Goal: Information Seeking & Learning: Check status

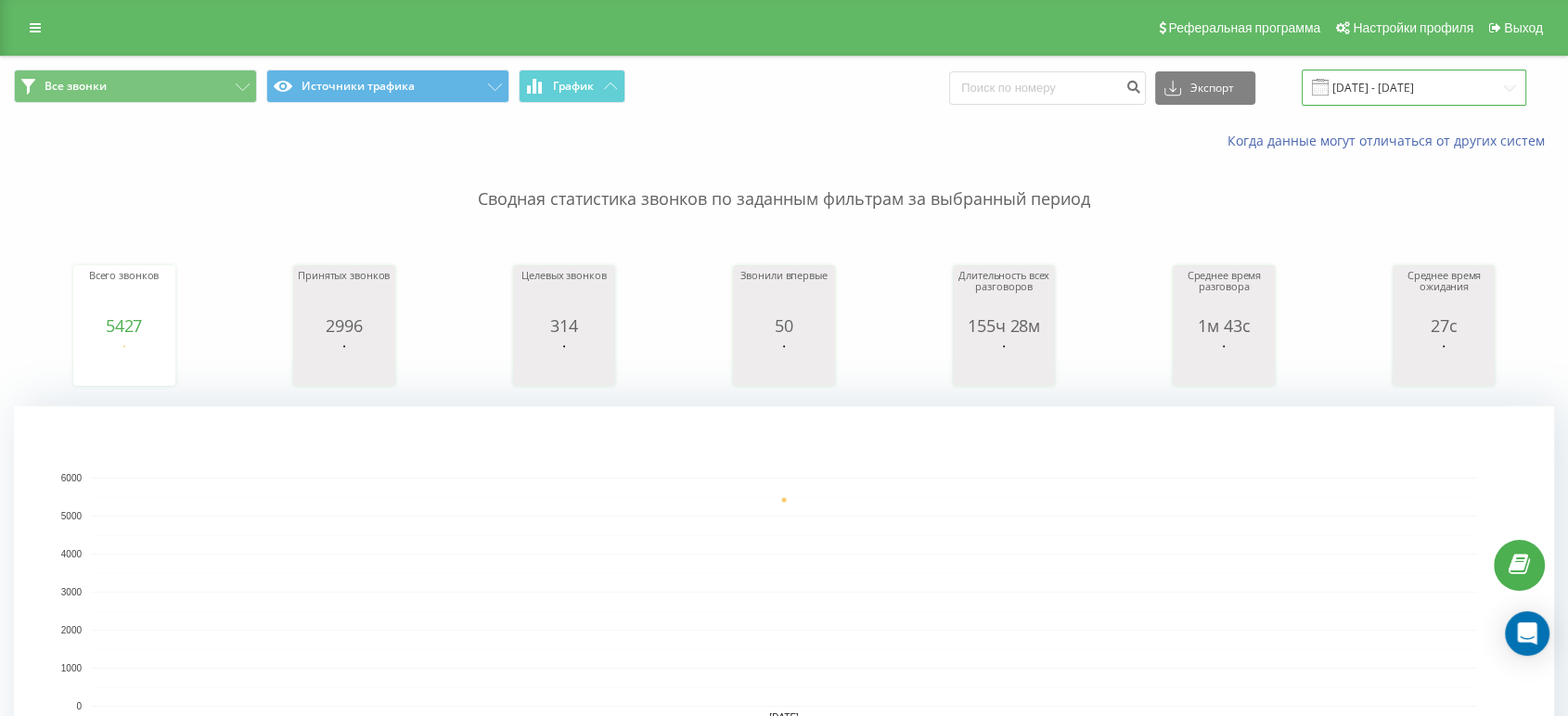
click at [1432, 92] on input "[DATE] - [DATE]" at bounding box center [1413, 88] width 224 height 36
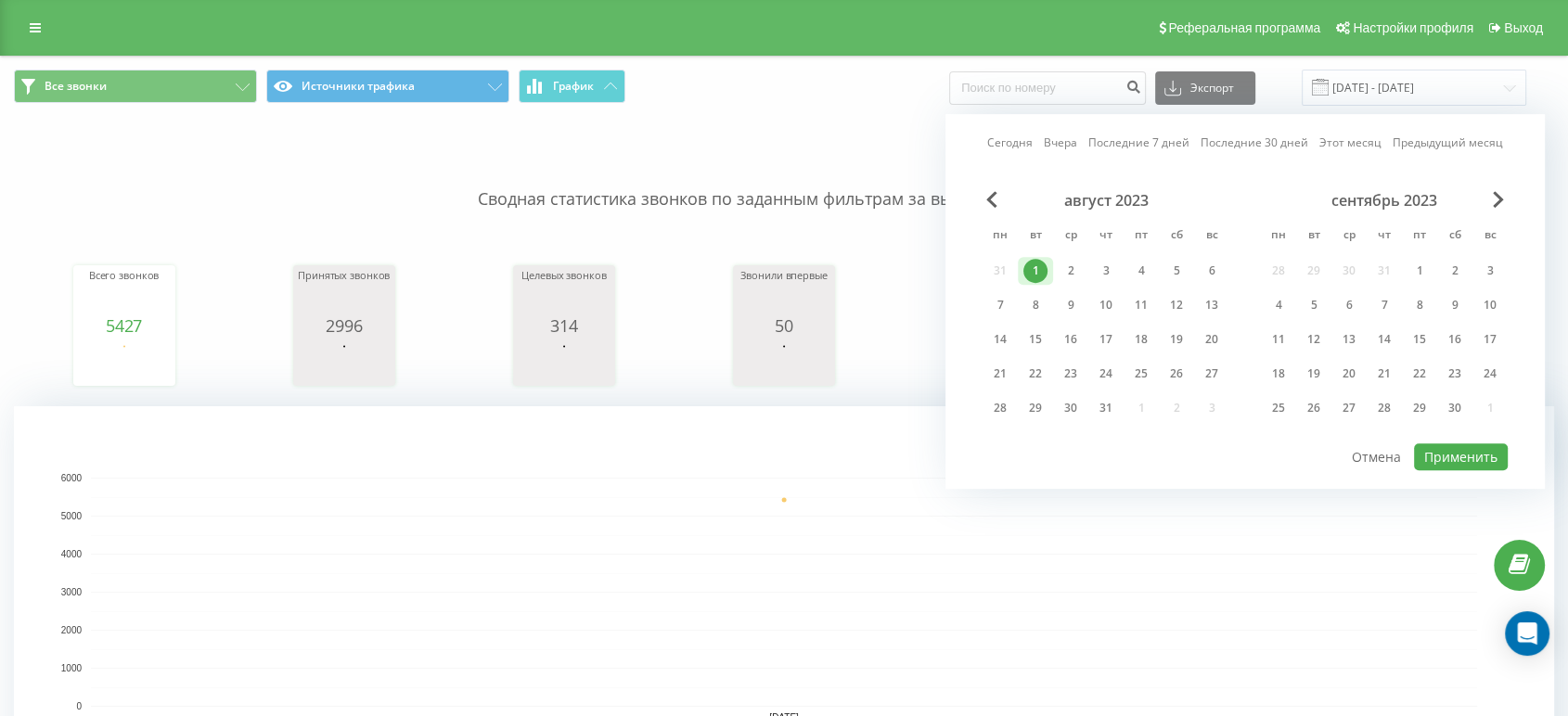
click at [1506, 198] on div "сентябрь 2023" at bounding box center [1384, 201] width 247 height 19
click at [1489, 201] on div "сентябрь 2023" at bounding box center [1384, 201] width 247 height 19
click at [1494, 201] on span "Next Month" at bounding box center [1498, 200] width 11 height 17
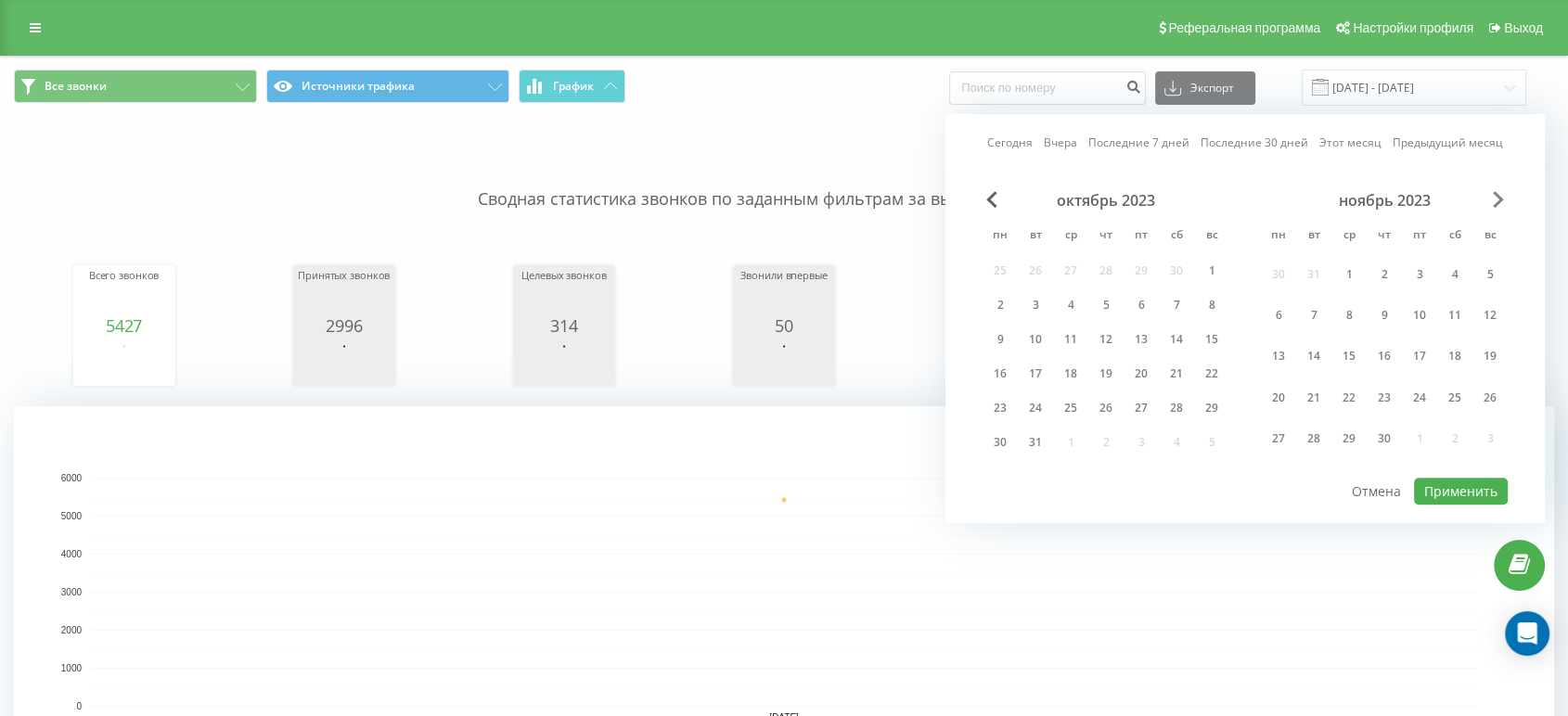
click at [1494, 200] on span "Next Month" at bounding box center [1498, 200] width 11 height 17
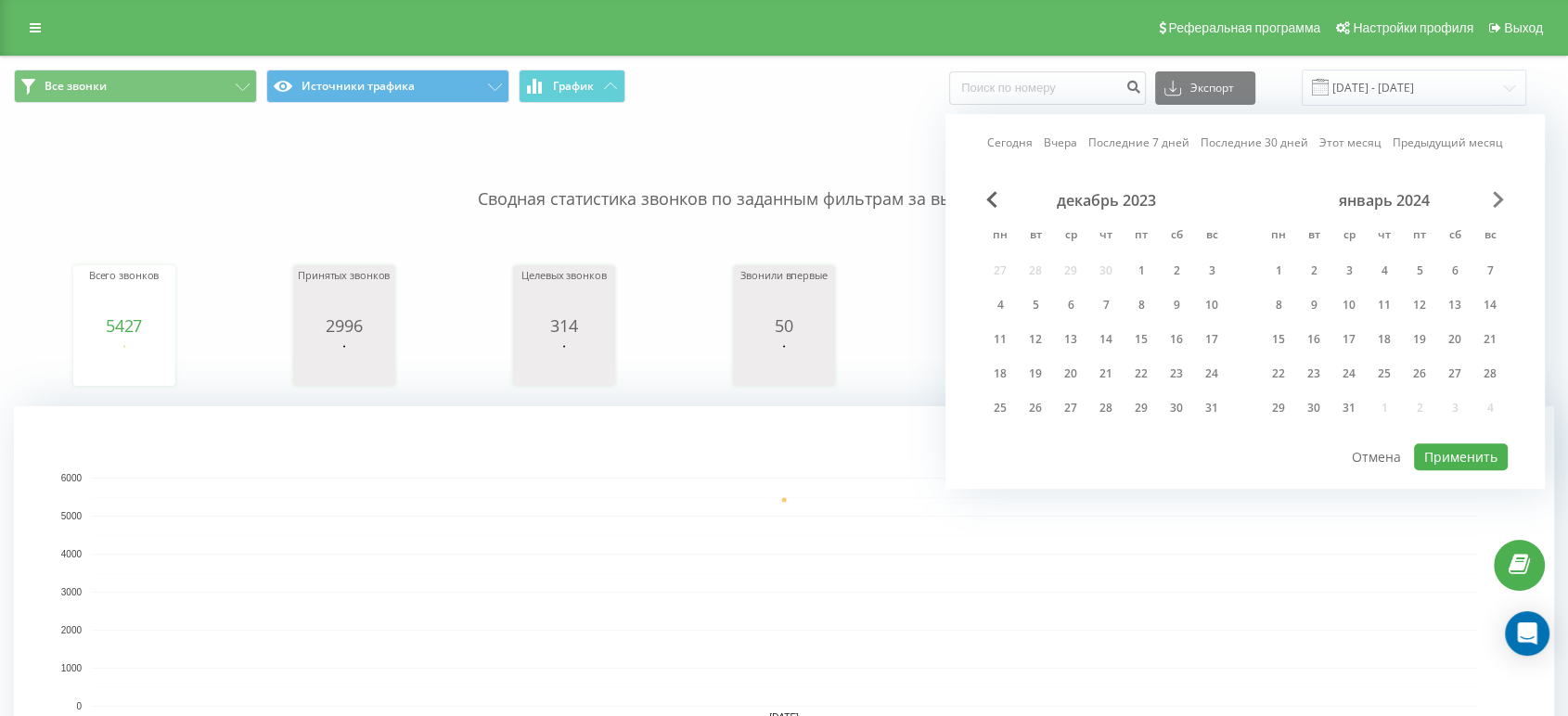
click at [1494, 199] on span "Next Month" at bounding box center [1498, 200] width 11 height 17
click at [1495, 198] on span "Next Month" at bounding box center [1498, 200] width 11 height 17
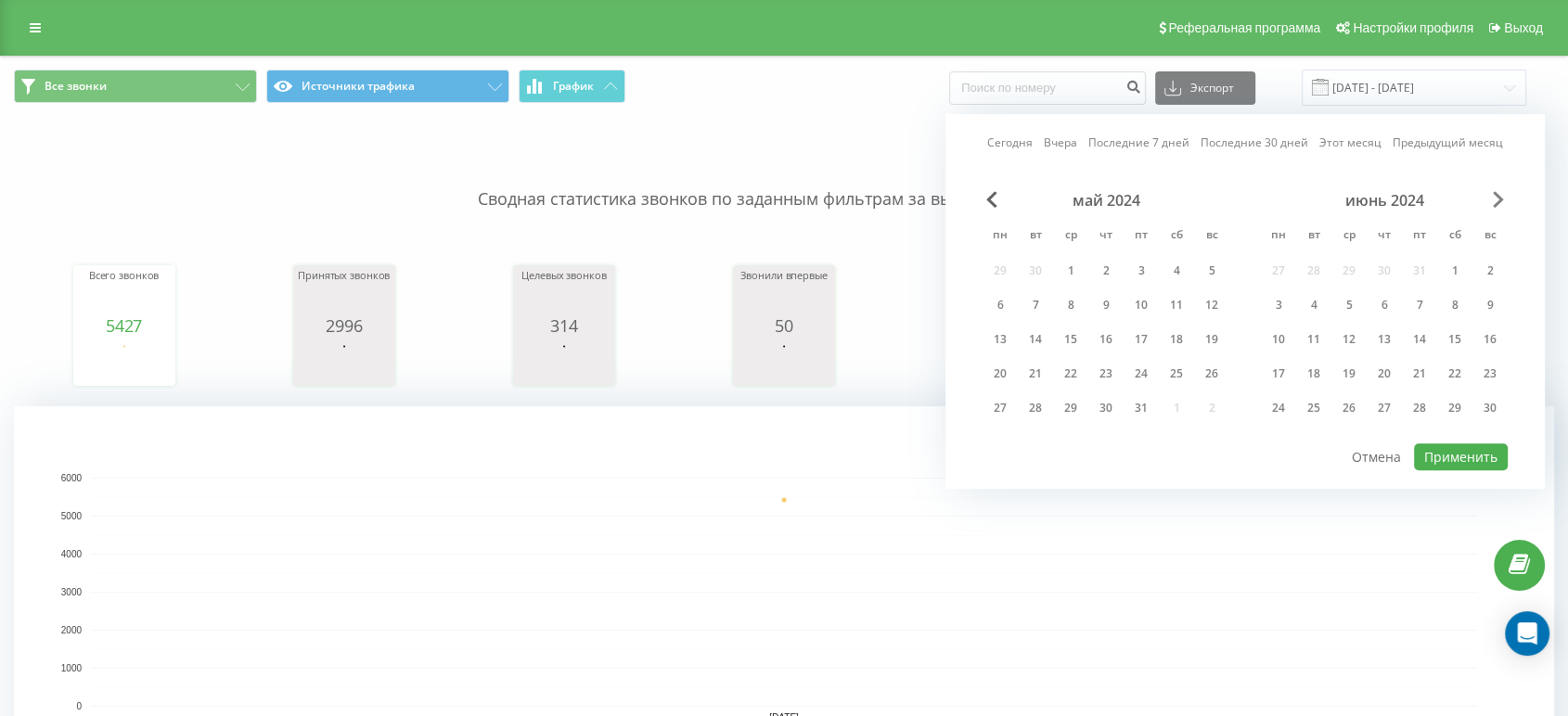
click at [1495, 198] on span "Next Month" at bounding box center [1498, 200] width 11 height 17
click at [1495, 196] on span "Next Month" at bounding box center [1498, 200] width 11 height 17
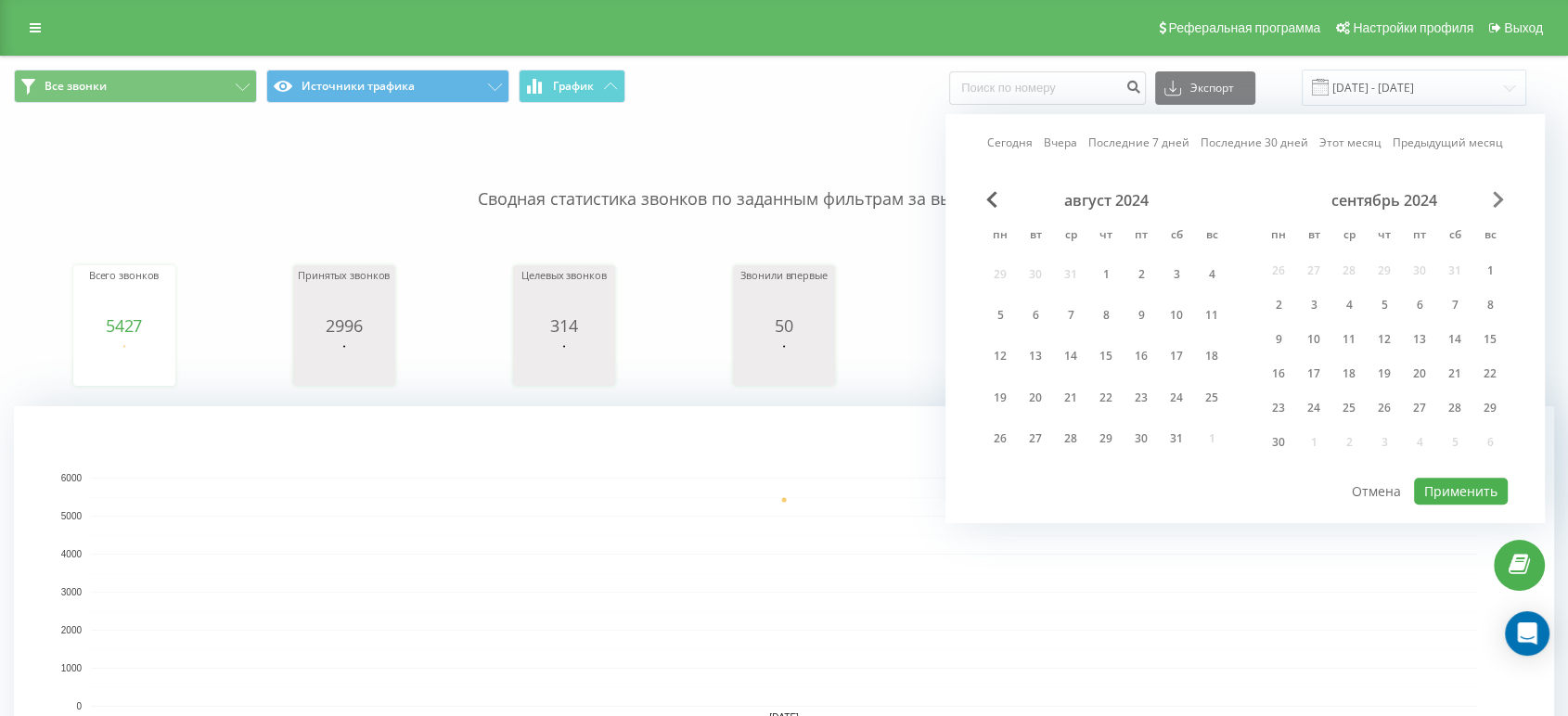
click at [1495, 195] on span "Next Month" at bounding box center [1498, 200] width 11 height 17
click at [1496, 194] on span "Next Month" at bounding box center [1498, 200] width 11 height 17
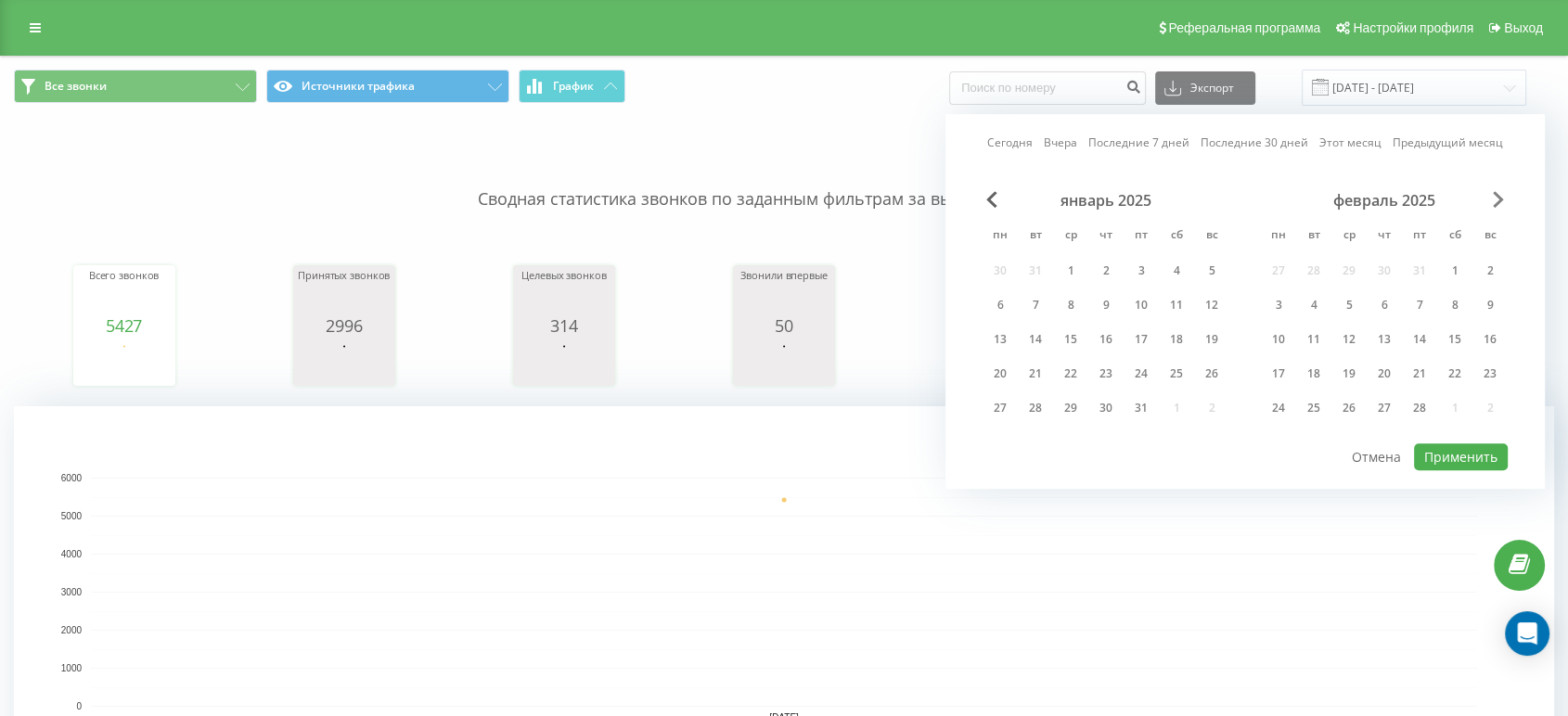
click at [1496, 194] on span "Next Month" at bounding box center [1498, 200] width 11 height 17
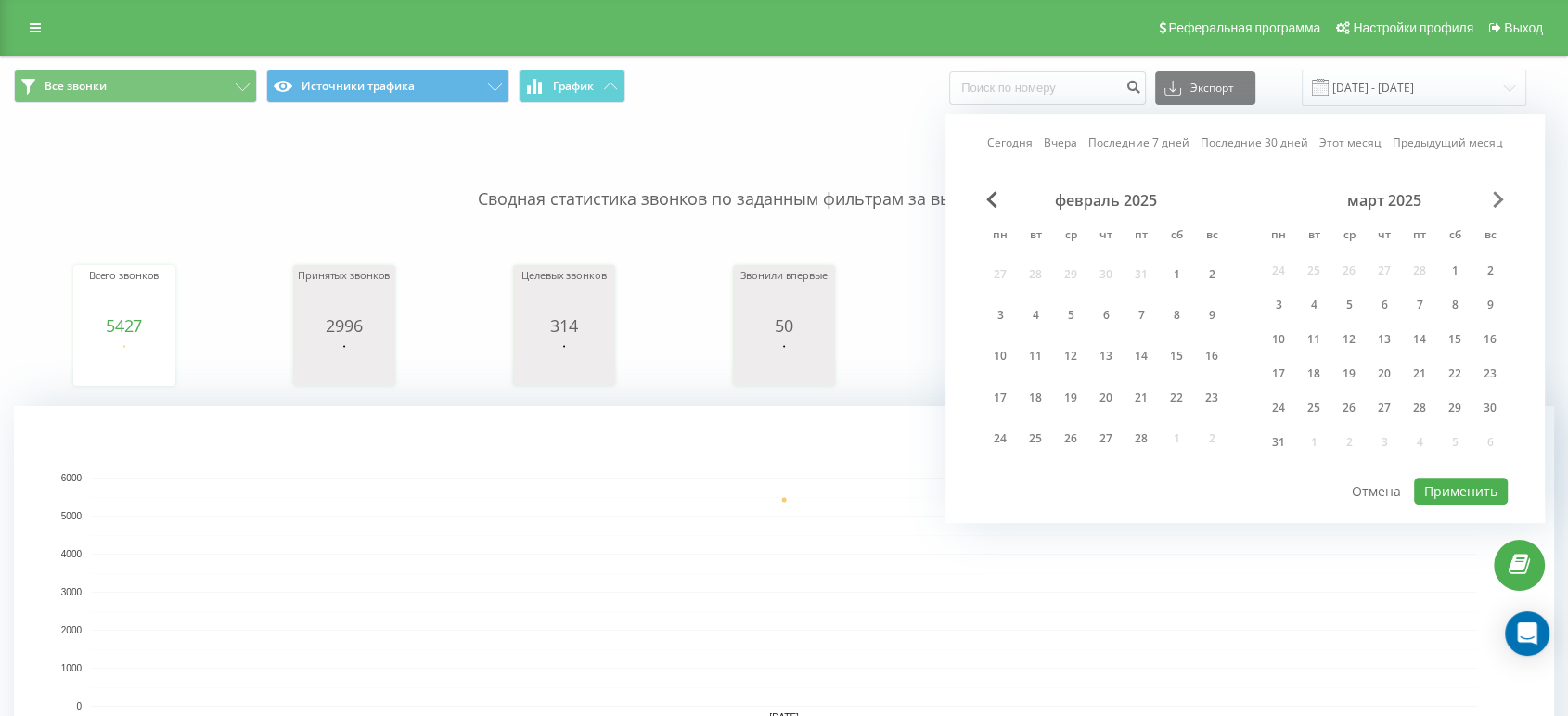
click at [1496, 194] on span "Next Month" at bounding box center [1498, 200] width 11 height 17
click at [1497, 194] on span "Next Month" at bounding box center [1498, 200] width 11 height 17
click at [1498, 194] on span "Next Month" at bounding box center [1498, 200] width 11 height 17
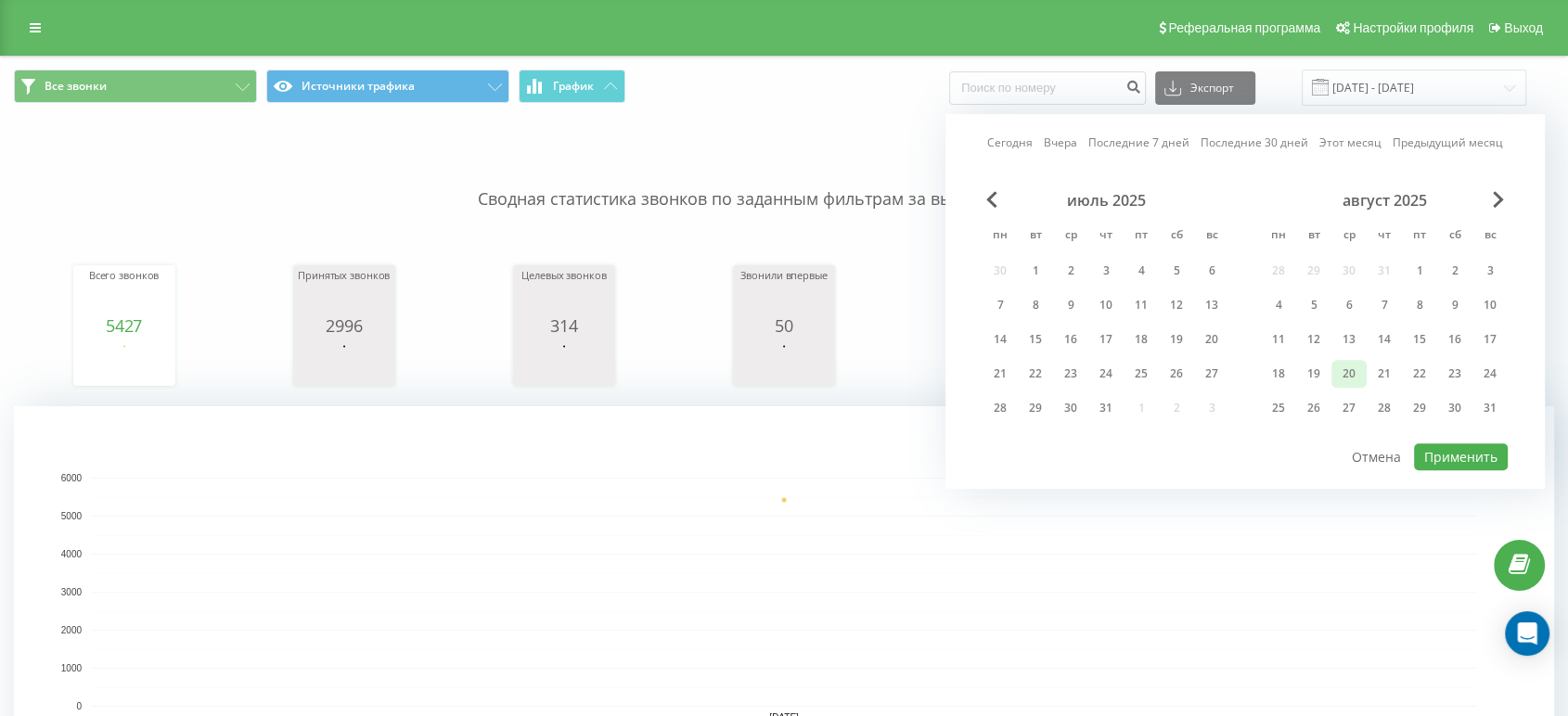
click at [1342, 373] on div "20" at bounding box center [1349, 375] width 25 height 25
click at [1343, 373] on div "20" at bounding box center [1349, 375] width 25 height 25
click at [1458, 457] on button "Применить" at bounding box center [1460, 457] width 93 height 27
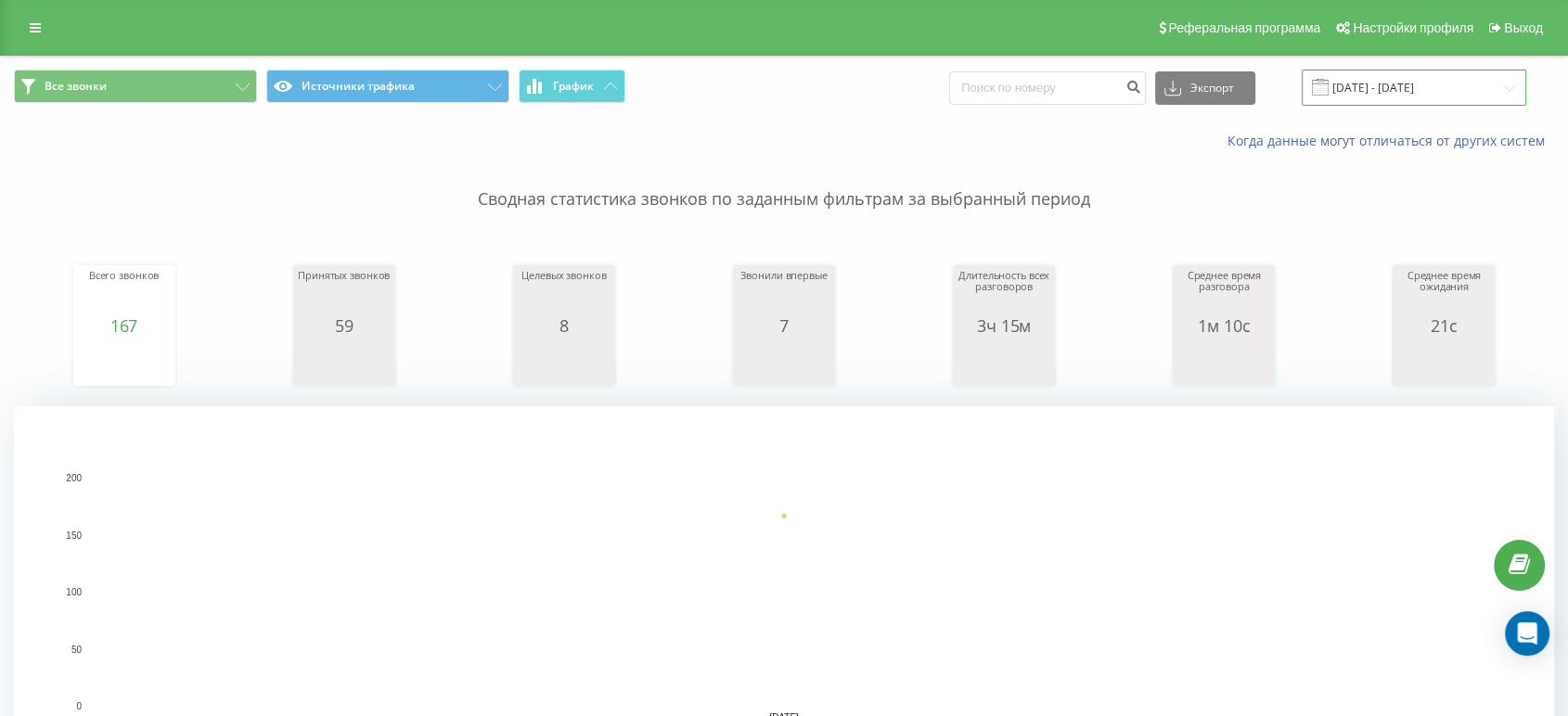
click at [1411, 81] on input "[DATE] - [DATE]" at bounding box center [1413, 88] width 224 height 36
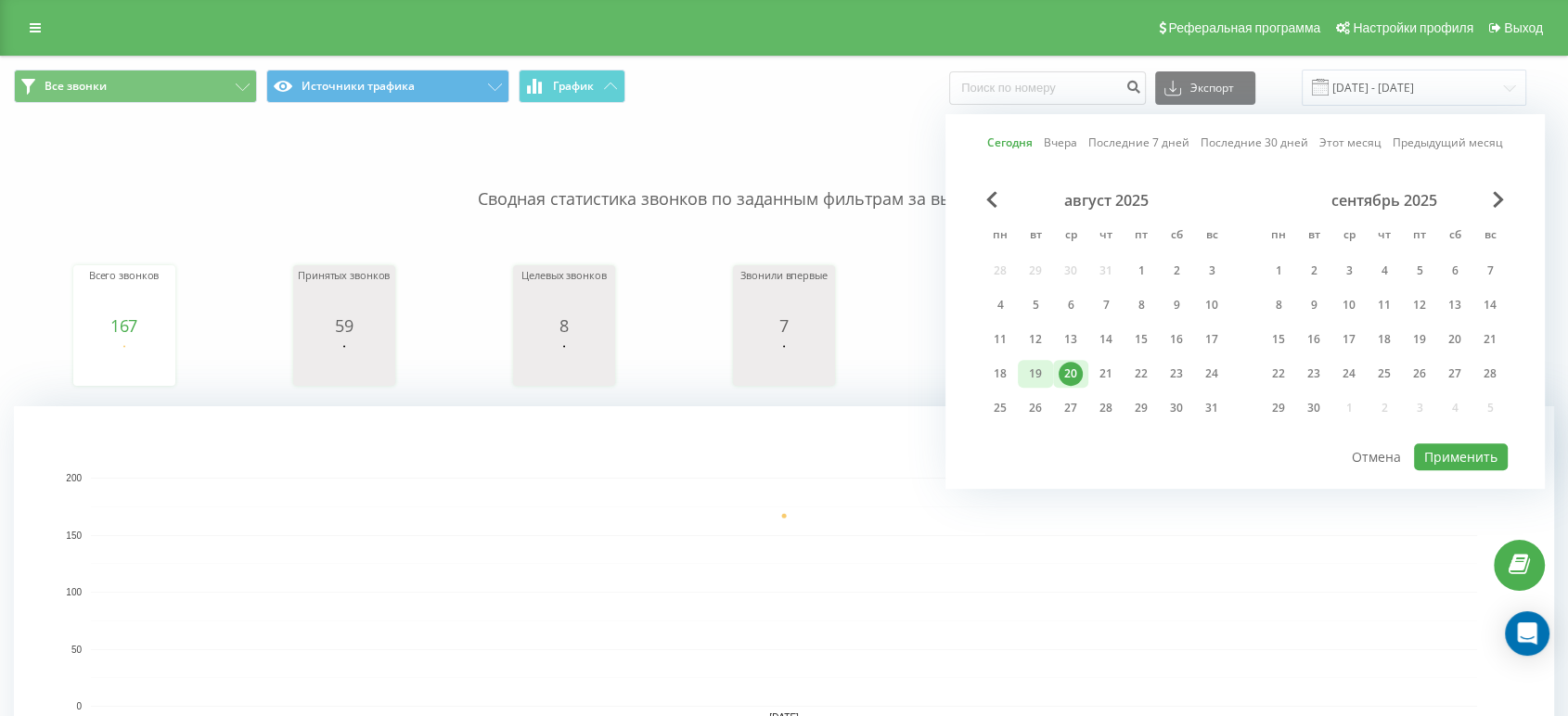
click at [1020, 370] on div "19" at bounding box center [1034, 375] width 35 height 28
click at [1023, 370] on div "19" at bounding box center [1035, 375] width 25 height 25
click at [1024, 370] on div "19" at bounding box center [1035, 375] width 25 height 25
click at [1455, 451] on button "Применить" at bounding box center [1460, 457] width 93 height 27
type input "[DATE] - [DATE]"
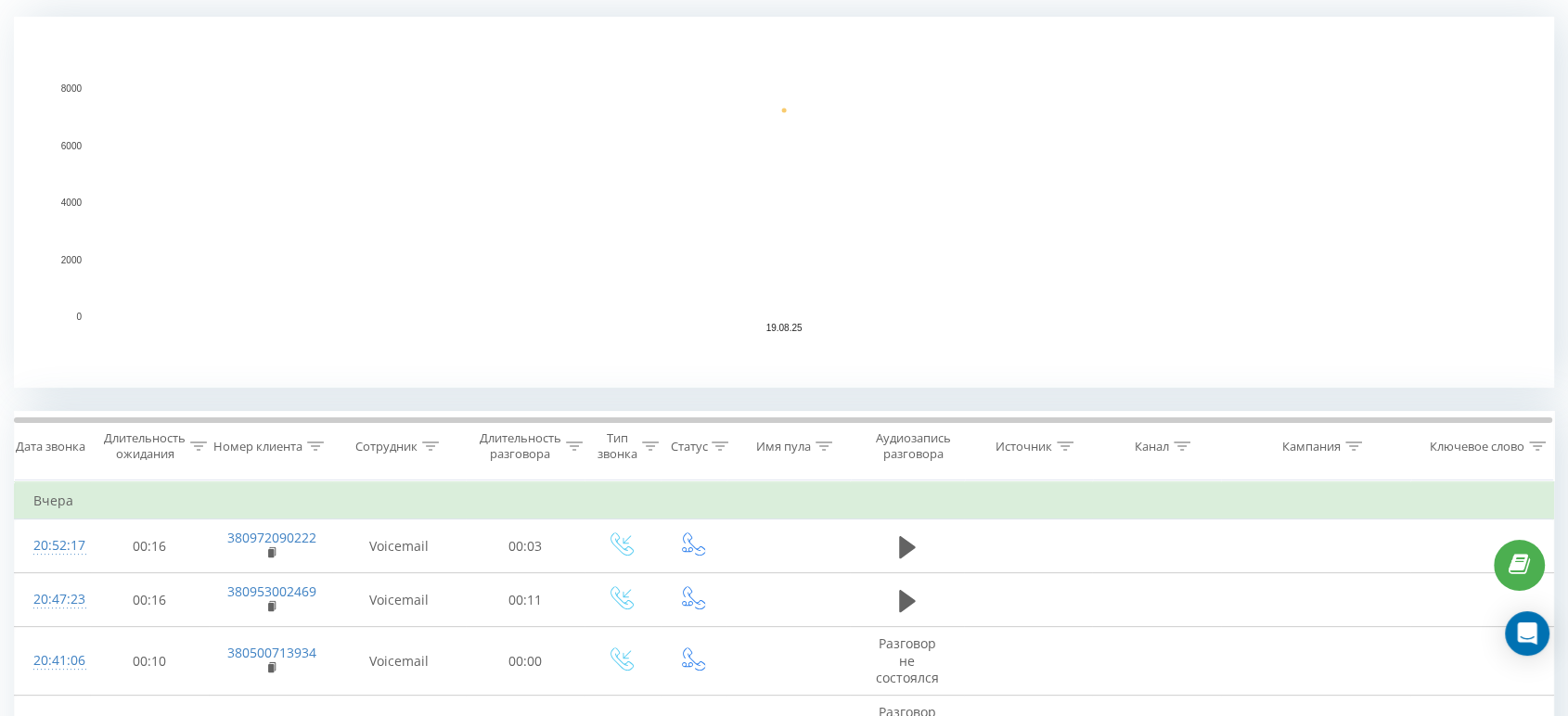
scroll to position [412, 0]
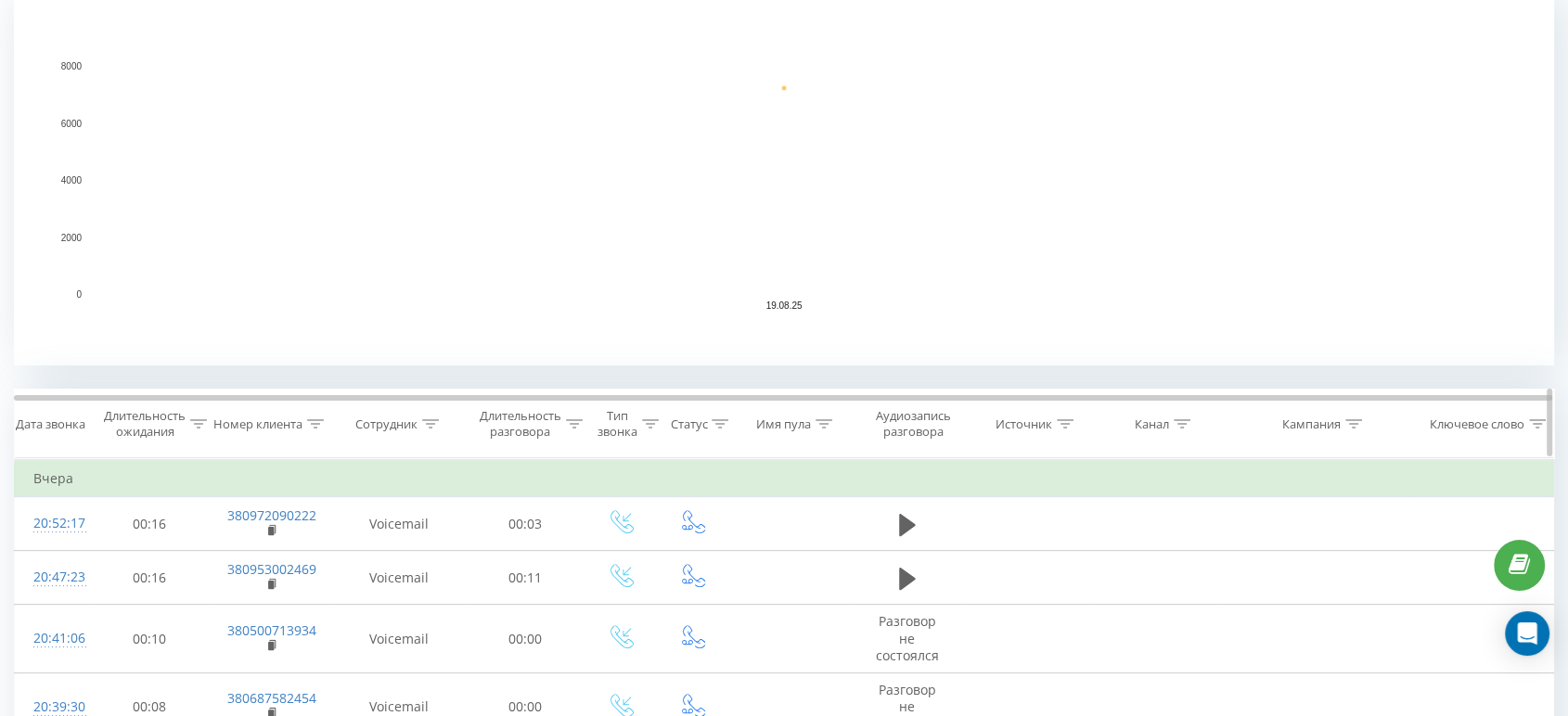
click at [432, 428] on icon at bounding box center [431, 425] width 17 height 9
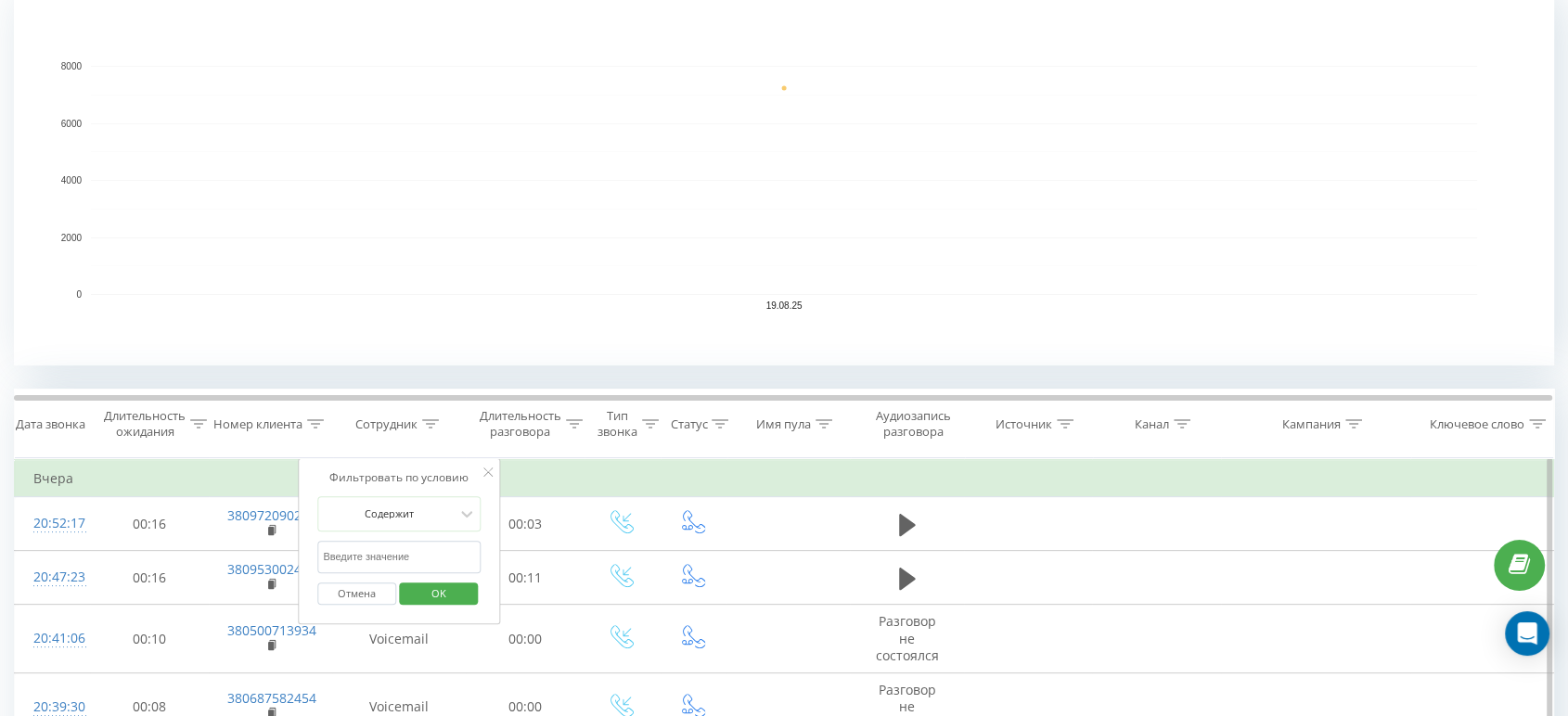
click at [408, 541] on input "text" at bounding box center [398, 558] width 163 height 32
click at [439, 591] on span "OK" at bounding box center [438, 593] width 52 height 28
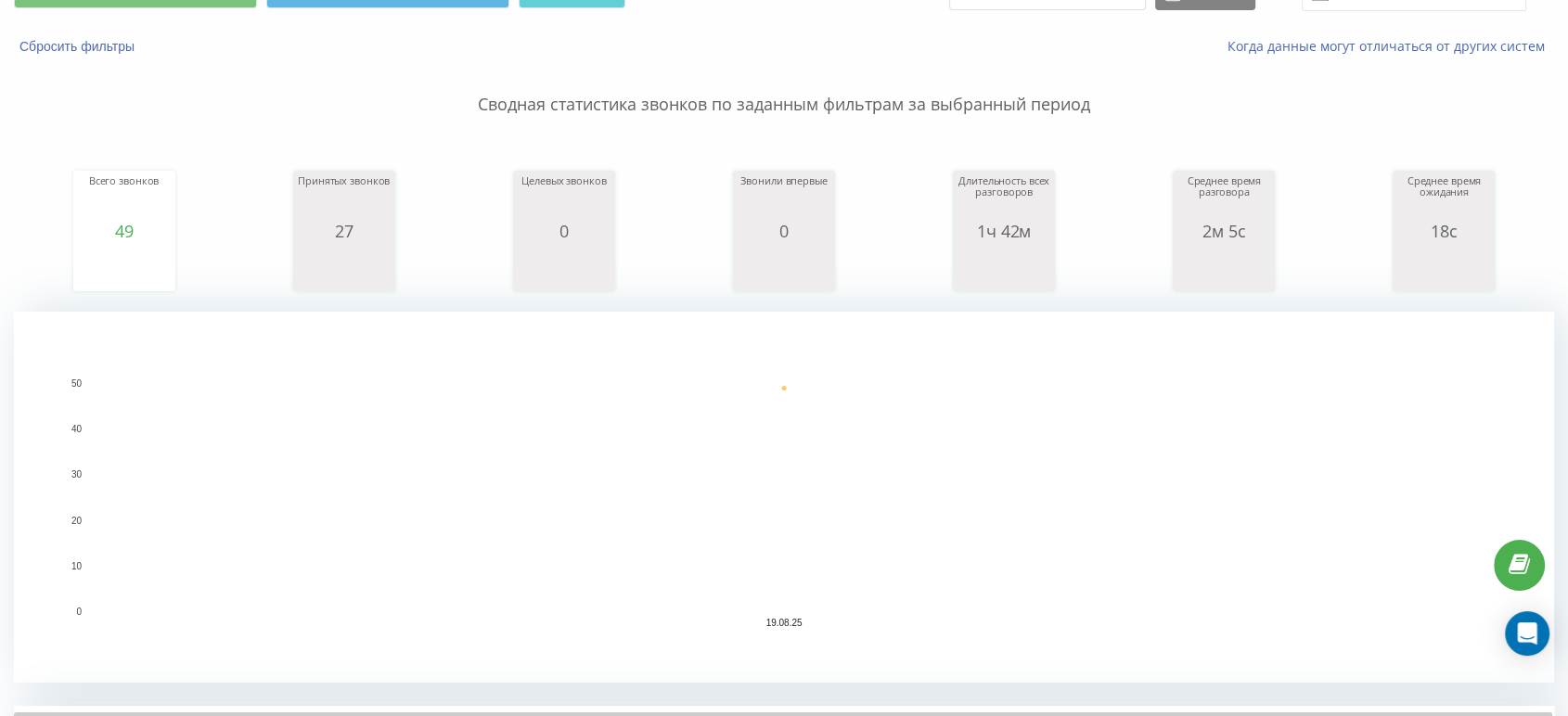
scroll to position [309, 0]
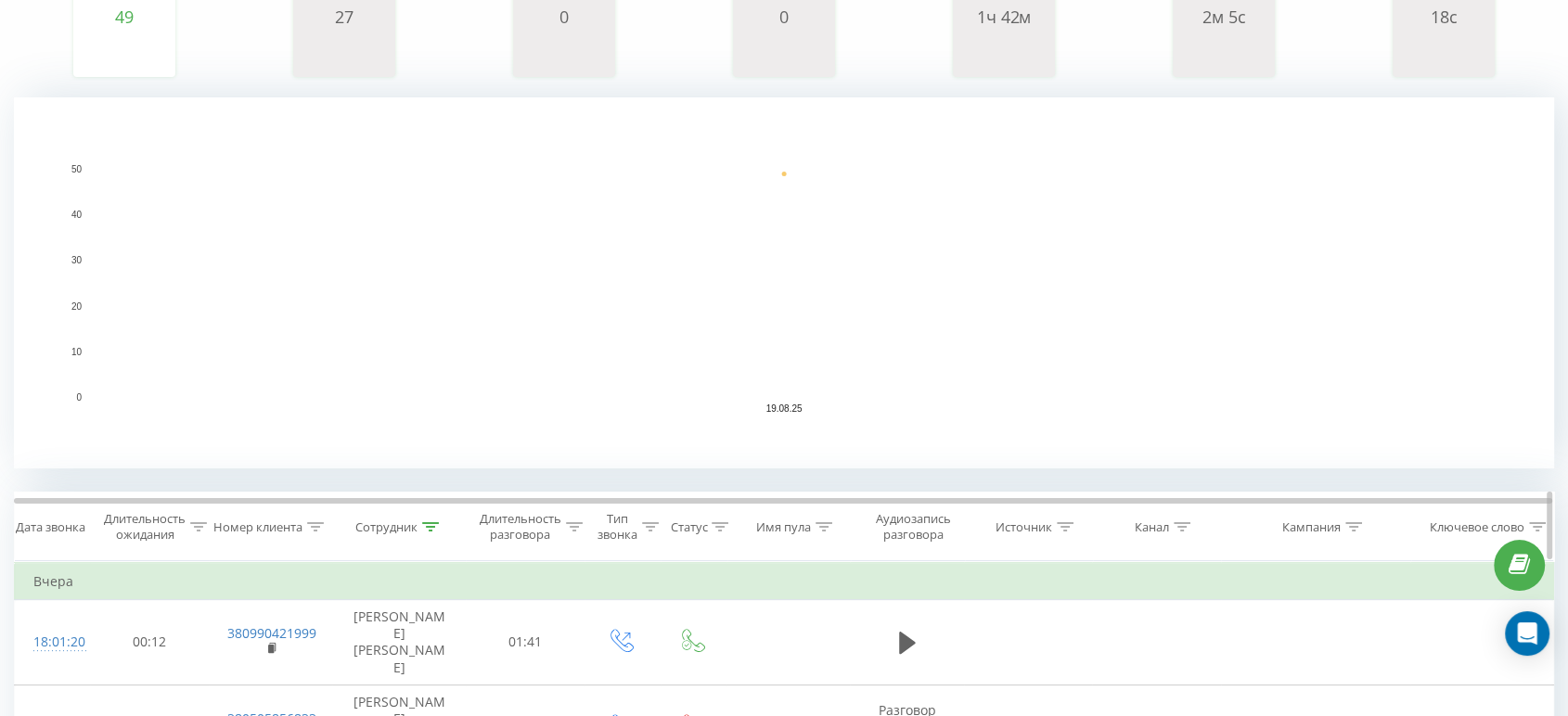
click at [423, 523] on icon at bounding box center [431, 527] width 17 height 9
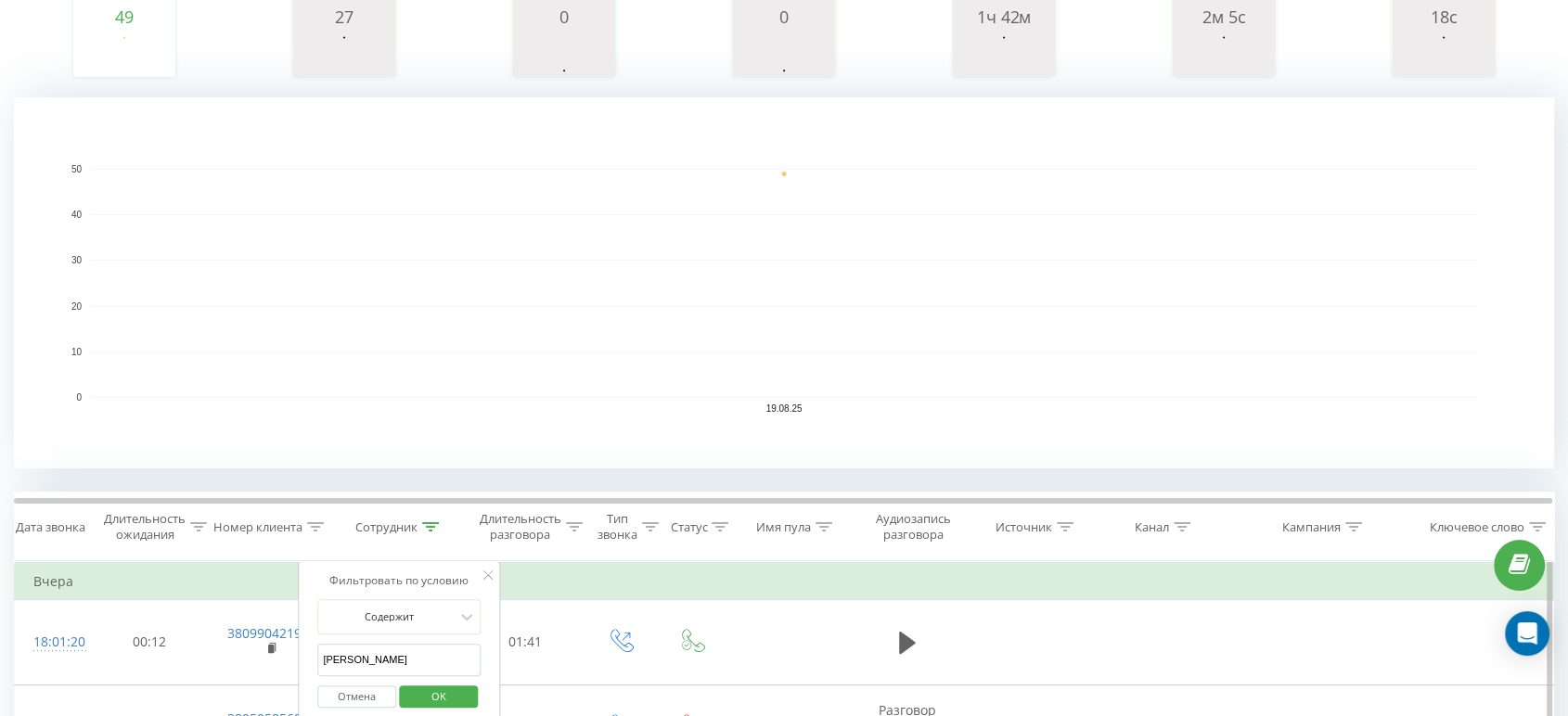
click at [399, 656] on input "[PERSON_NAME]" at bounding box center [398, 660] width 163 height 32
click at [398, 656] on input "[PERSON_NAME]" at bounding box center [398, 660] width 163 height 32
type input "лиса"
click at [428, 698] on span "OK" at bounding box center [438, 696] width 52 height 28
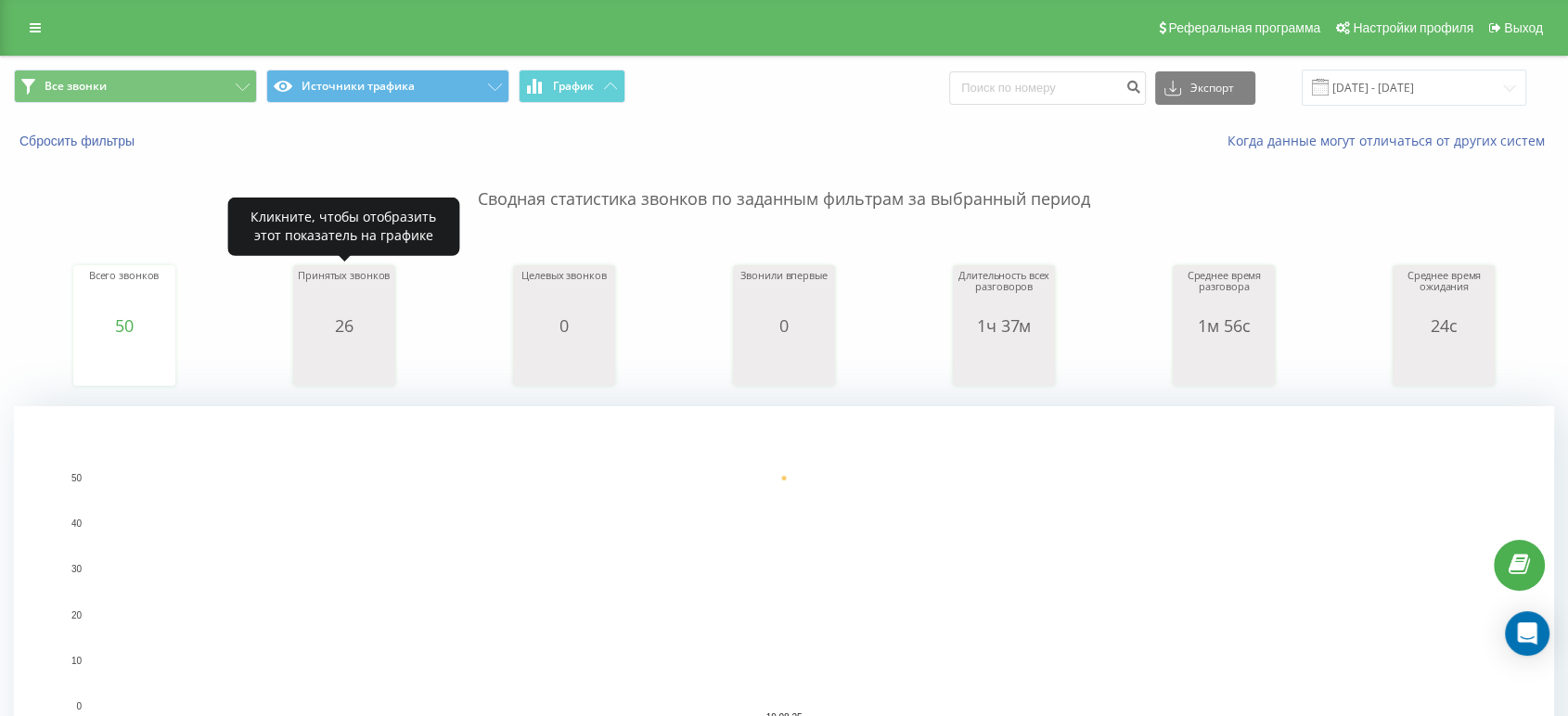
drag, startPoint x: 344, startPoint y: 334, endPoint x: 451, endPoint y: 308, distance: 110.1
click at [328, 335] on icon "A chart." at bounding box center [344, 362] width 92 height 56
